Goal: Task Accomplishment & Management: Manage account settings

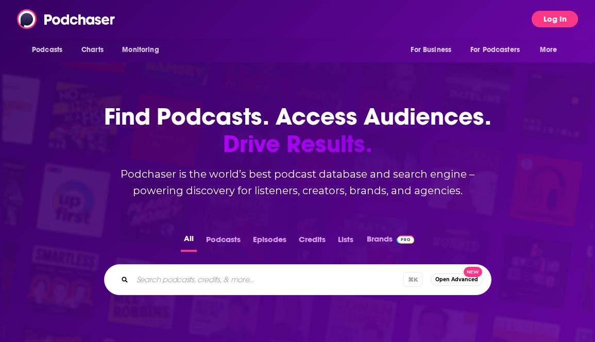
click at [561, 22] on button "Log In" at bounding box center [555, 19] width 46 height 16
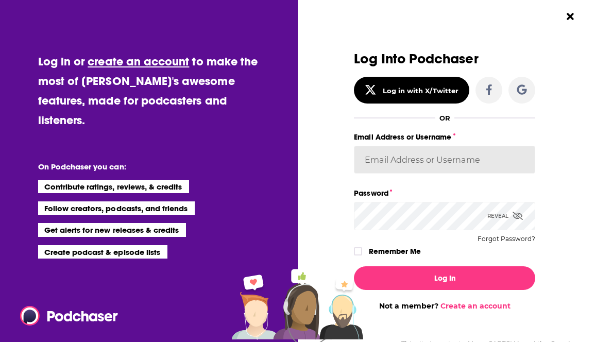
click at [446, 162] on input "Email Address or Username" at bounding box center [444, 160] width 181 height 28
click at [478, 149] on input "[EMAIL_ADDRESS][DOMAIN_NAME]" at bounding box center [444, 160] width 181 height 28
click at [475, 157] on input "[EMAIL_ADDRESS][DOMAIN_NAME]" at bounding box center [444, 160] width 181 height 28
type input "[EMAIL_ADDRESS][DOMAIN_NAME]"
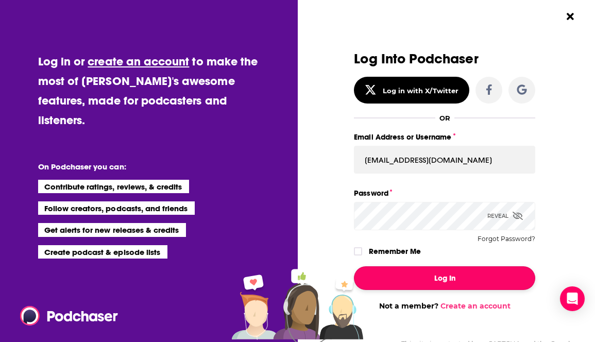
click at [444, 282] on button "Log In" at bounding box center [444, 278] width 181 height 24
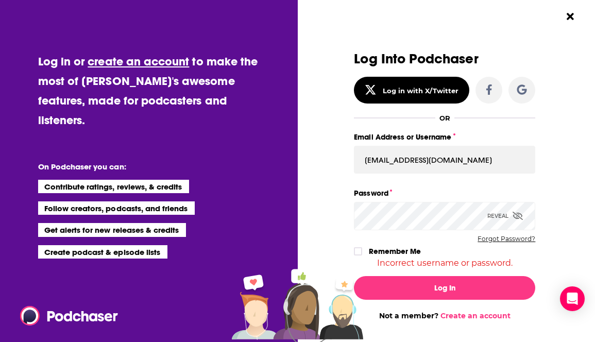
click at [500, 239] on button "Forgot Password?" at bounding box center [507, 239] width 58 height 7
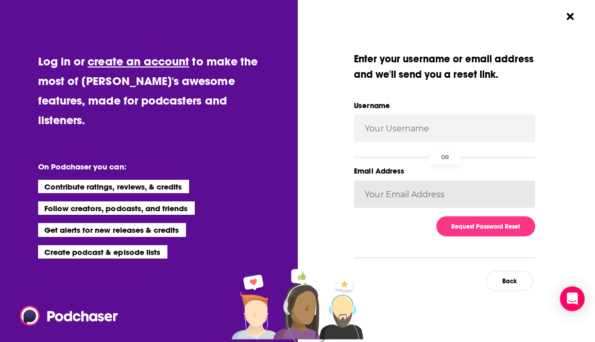
click at [417, 196] on input "Email Address" at bounding box center [444, 194] width 181 height 28
type input "[EMAIL_ADDRESS][DOMAIN_NAME]"
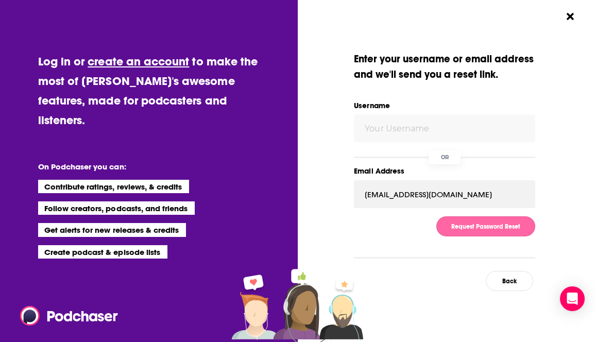
click at [466, 222] on button "Request Password Reset" at bounding box center [486, 226] width 99 height 20
